Goal: Find specific fact: Find contact information

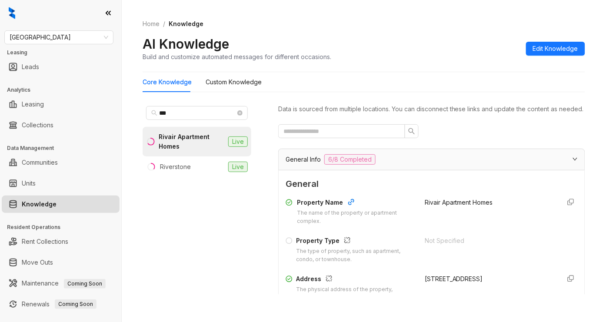
scroll to position [116, 0]
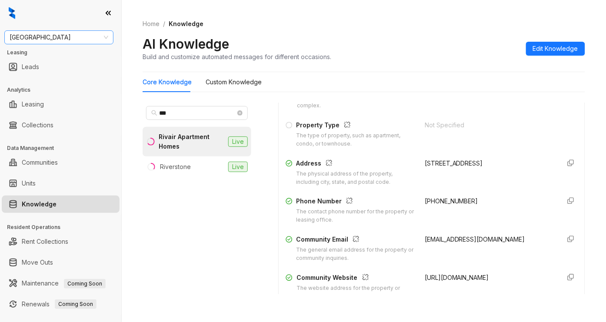
click at [63, 42] on span "[GEOGRAPHIC_DATA]" at bounding box center [59, 37] width 99 height 13
type input "****"
click at [49, 54] on div "Case and Associates" at bounding box center [58, 55] width 95 height 10
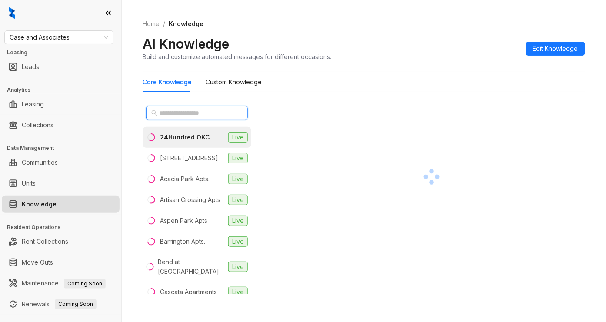
click at [188, 111] on input "text" at bounding box center [197, 113] width 77 height 10
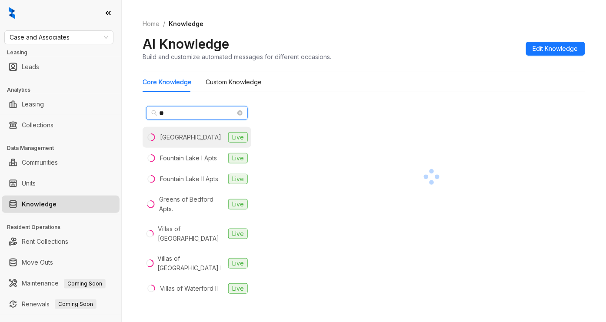
type input "**"
click at [191, 142] on div "Fountain Lake Apartments" at bounding box center [190, 138] width 61 height 10
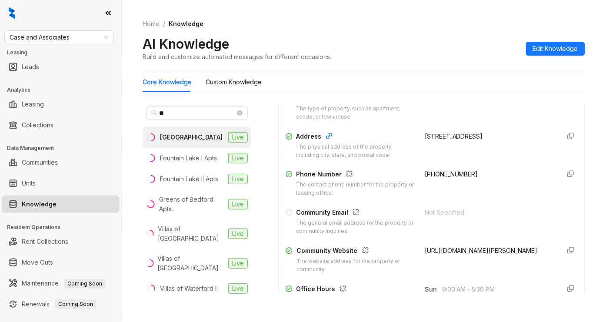
scroll to position [174, 0]
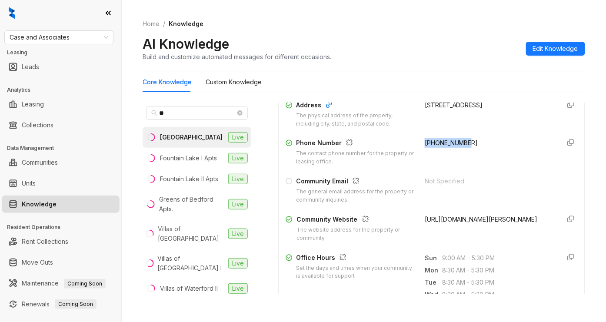
drag, startPoint x: 468, startPoint y: 151, endPoint x: 411, endPoint y: 152, distance: 57.0
click at [411, 152] on div "Phone Number The contact phone number for the property or leasing office. +1405…" at bounding box center [432, 152] width 292 height 28
copy span "+14054715600"
click at [61, 31] on span "Case and Associates" at bounding box center [59, 37] width 99 height 13
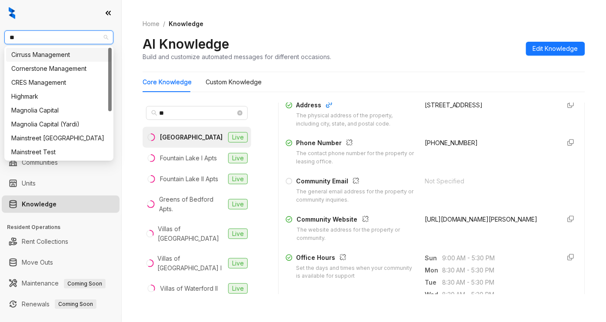
type input "***"
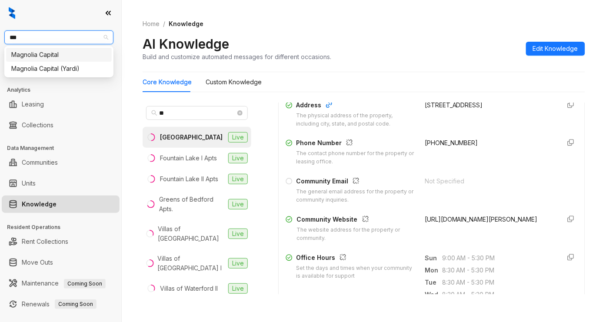
click at [64, 56] on div "Magnolia Capital" at bounding box center [58, 55] width 95 height 10
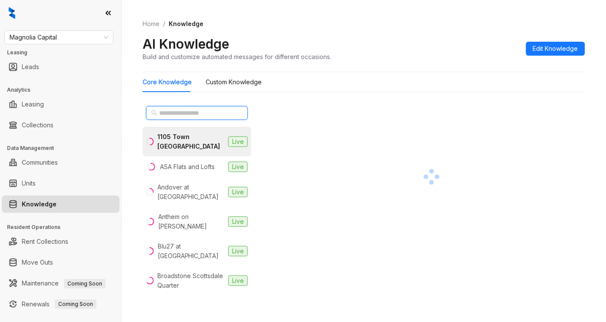
click at [184, 112] on input "text" at bounding box center [197, 113] width 77 height 10
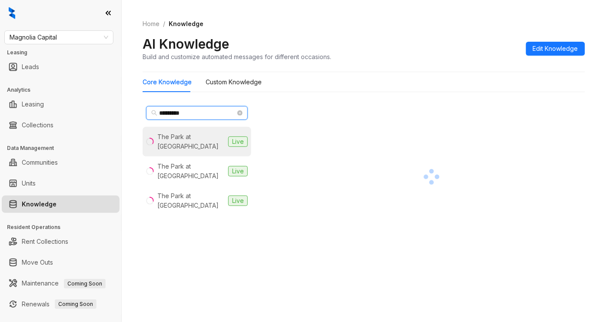
type input "********"
click at [186, 139] on div "The Park at Murano" at bounding box center [190, 141] width 67 height 19
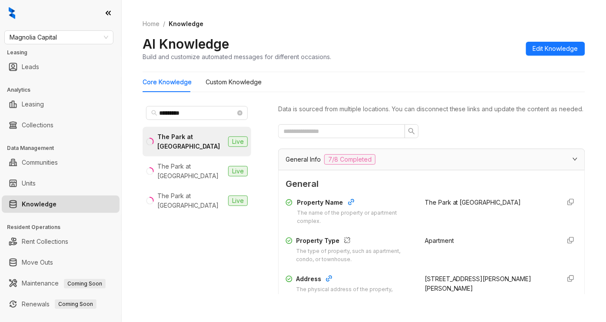
scroll to position [116, 0]
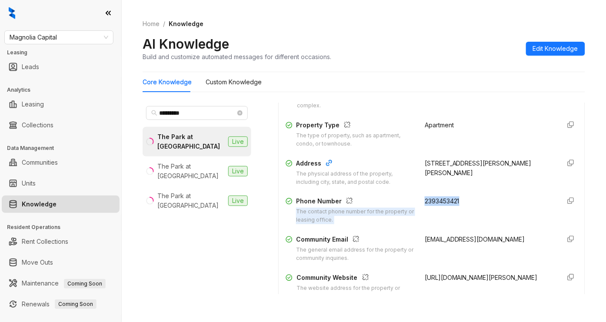
drag, startPoint x: 454, startPoint y: 211, endPoint x: 406, endPoint y: 209, distance: 48.3
click at [406, 209] on div "Phone Number The contact phone number for the property or leasing office. 23934…" at bounding box center [432, 211] width 292 height 28
click at [488, 214] on div "2393453421" at bounding box center [489, 211] width 129 height 28
drag, startPoint x: 476, startPoint y: 214, endPoint x: 413, endPoint y: 213, distance: 63.1
click at [425, 213] on div "2393453421" at bounding box center [489, 211] width 129 height 28
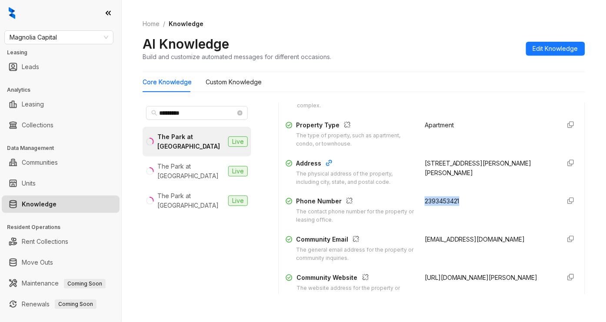
copy span "2393453421"
click at [194, 191] on div "The Park at Veneto" at bounding box center [190, 200] width 67 height 19
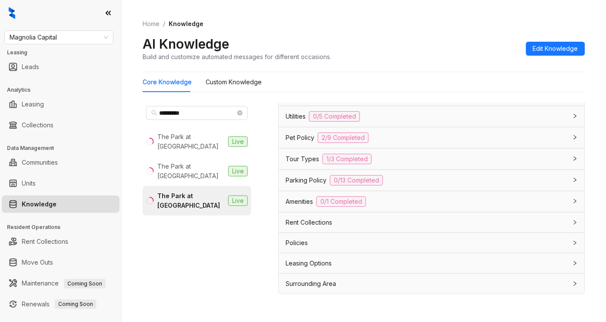
scroll to position [775, 0]
click at [402, 160] on div "Tour Types 1/3 Completed" at bounding box center [427, 159] width 282 height 10
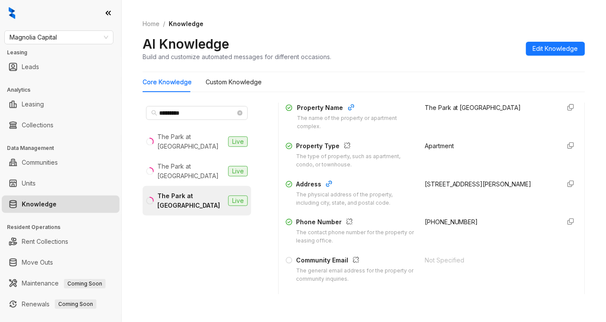
scroll to position [116, 0]
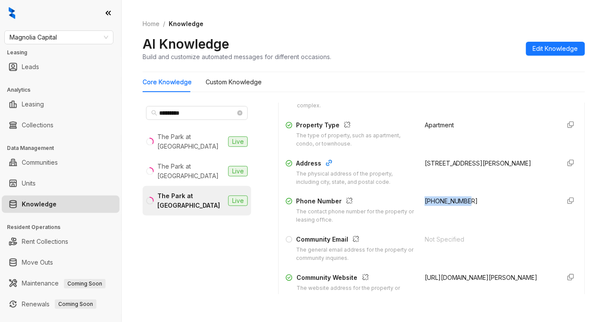
drag, startPoint x: 458, startPoint y: 208, endPoint x: 412, endPoint y: 208, distance: 46.1
click at [425, 208] on div "+12393722163" at bounding box center [489, 211] width 129 height 28
copy span "+12393722163"
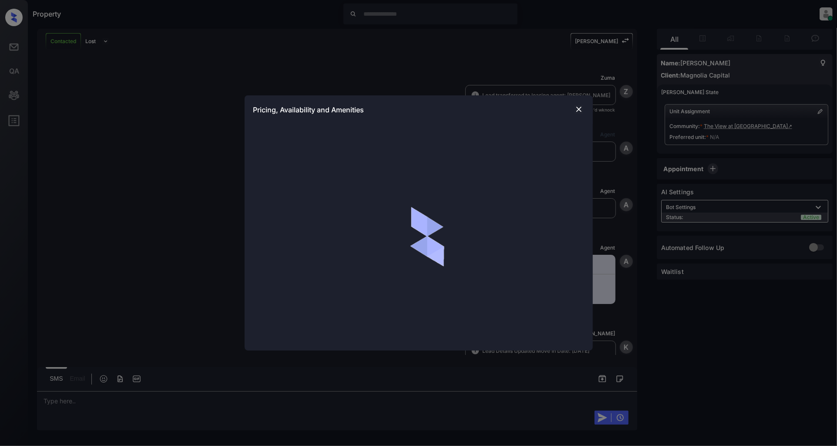
scroll to position [350, 0]
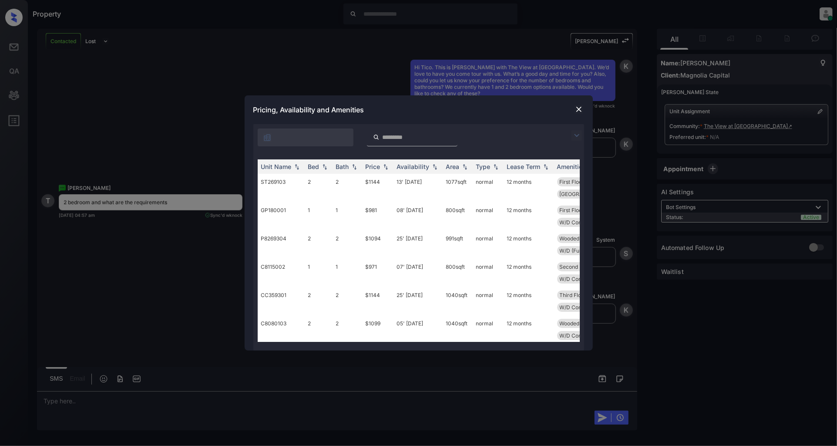
click at [572, 131] on img at bounding box center [576, 135] width 10 height 10
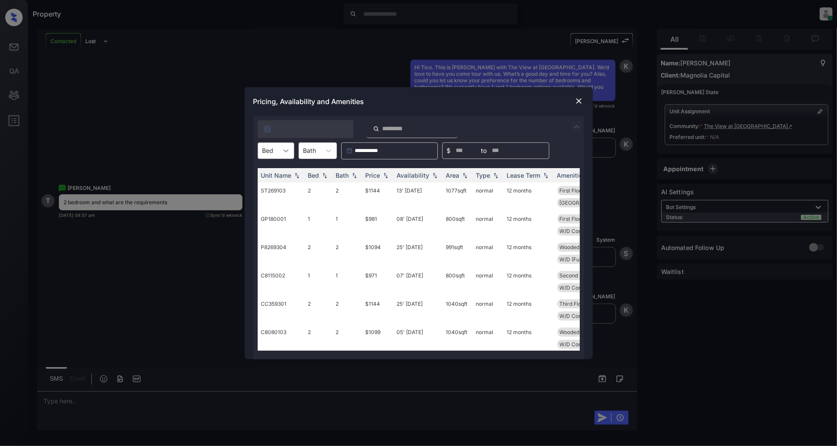
click at [282, 149] on icon at bounding box center [285, 150] width 9 height 9
click at [265, 187] on div "2" at bounding box center [276, 188] width 37 height 16
click at [385, 174] on img at bounding box center [385, 175] width 9 height 6
click at [385, 174] on img at bounding box center [385, 175] width 9 height 7
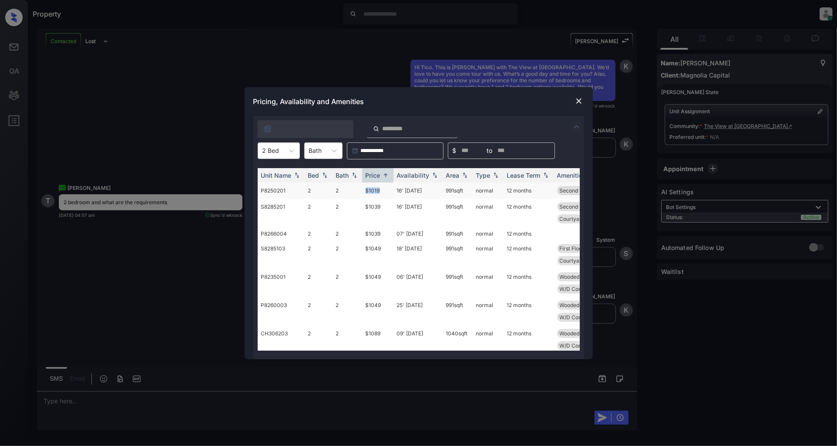
drag, startPoint x: 386, startPoint y: 188, endPoint x: 351, endPoint y: 188, distance: 35.7
click at [351, 188] on tr "P8250201 2 2 $1019 16' Nov 25 991 sqft normal 12 months Second Floor W/D Connec…" at bounding box center [485, 190] width 455 height 16
copy tr "$1019"
click at [580, 100] on img at bounding box center [578, 101] width 9 height 9
